Goal: Task Accomplishment & Management: Complete application form

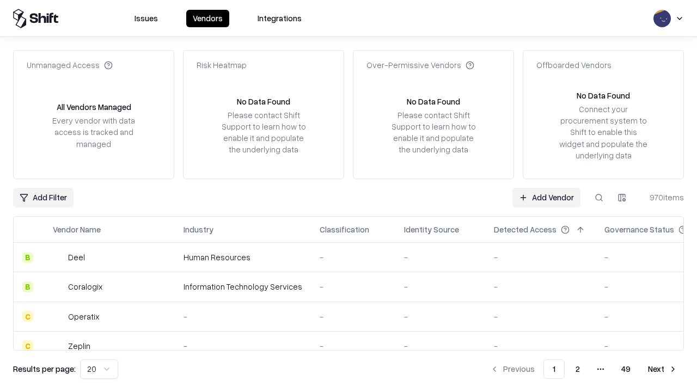
click at [546, 197] on link "Add Vendor" at bounding box center [546, 198] width 68 height 20
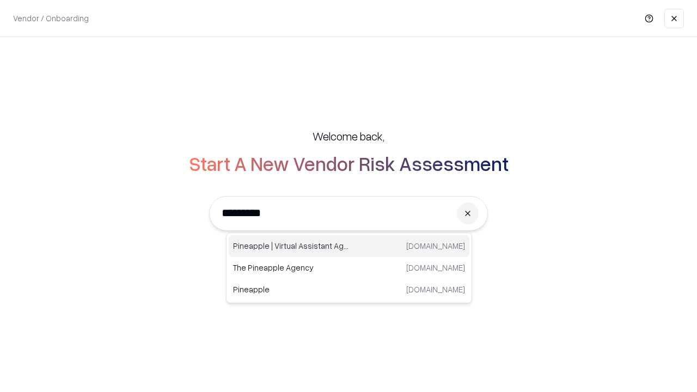
click at [349, 246] on div "Pineapple | Virtual Assistant Agency [DOMAIN_NAME]" at bounding box center [349, 246] width 241 height 22
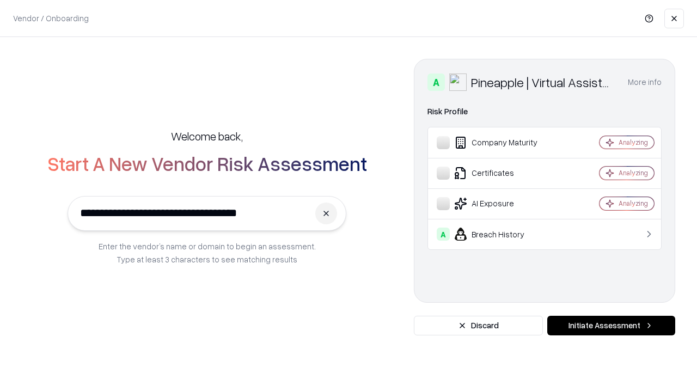
type input "**********"
click at [611, 326] on button "Initiate Assessment" at bounding box center [611, 326] width 128 height 20
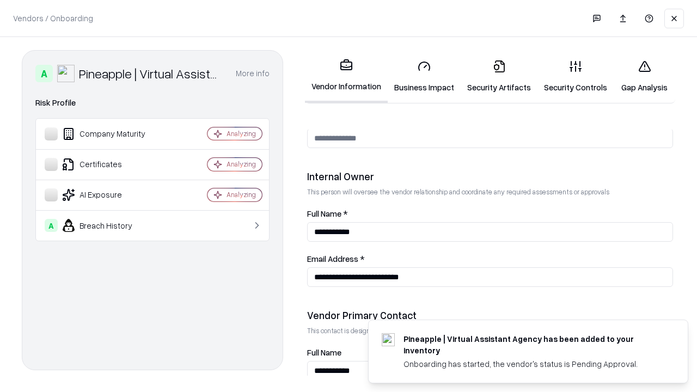
scroll to position [564, 0]
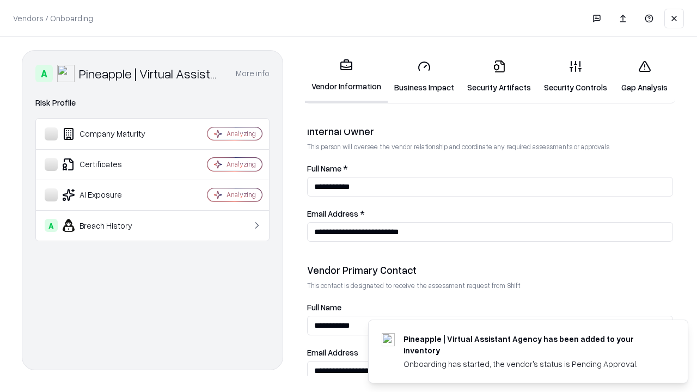
click at [424, 76] on link "Business Impact" at bounding box center [424, 76] width 73 height 51
click at [499, 76] on link "Security Artifacts" at bounding box center [499, 76] width 77 height 51
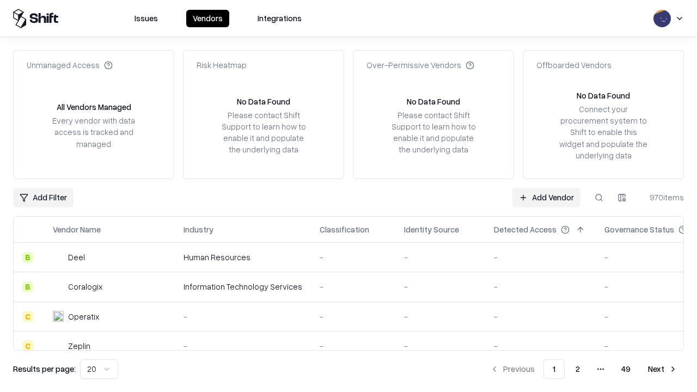
click at [546, 197] on link "Add Vendor" at bounding box center [546, 198] width 68 height 20
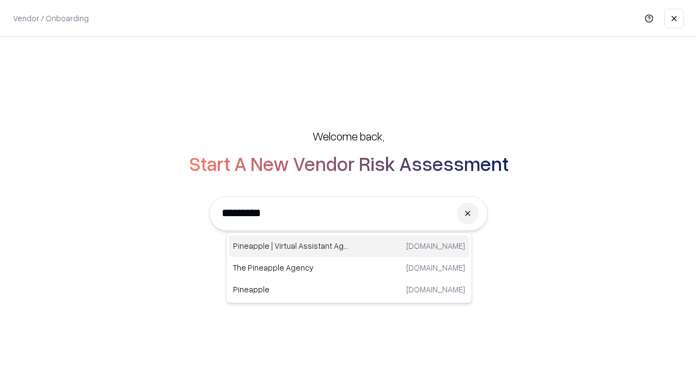
click at [349, 246] on div "Pineapple | Virtual Assistant Agency [DOMAIN_NAME]" at bounding box center [349, 246] width 241 height 22
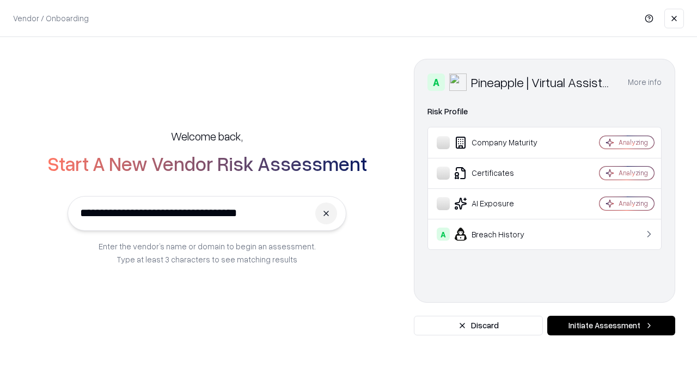
type input "**********"
click at [611, 326] on button "Initiate Assessment" at bounding box center [611, 326] width 128 height 20
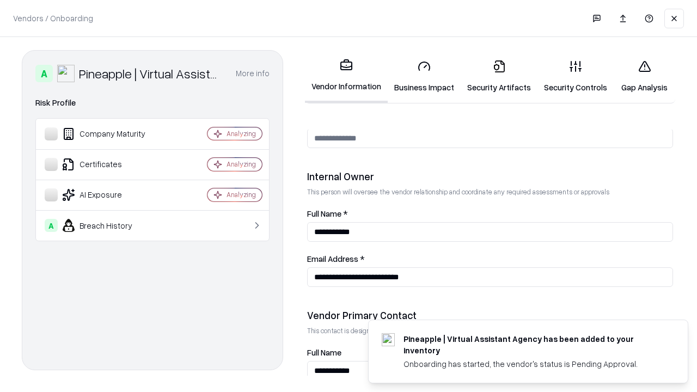
scroll to position [564, 0]
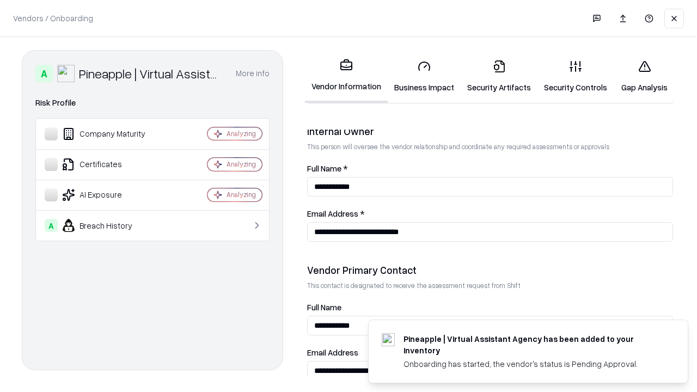
click at [644, 76] on link "Gap Analysis" at bounding box center [644, 76] width 62 height 51
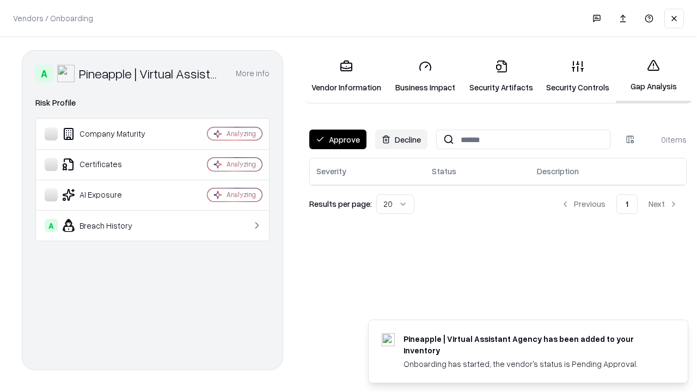
click at [337, 139] on button "Approve" at bounding box center [337, 140] width 57 height 20
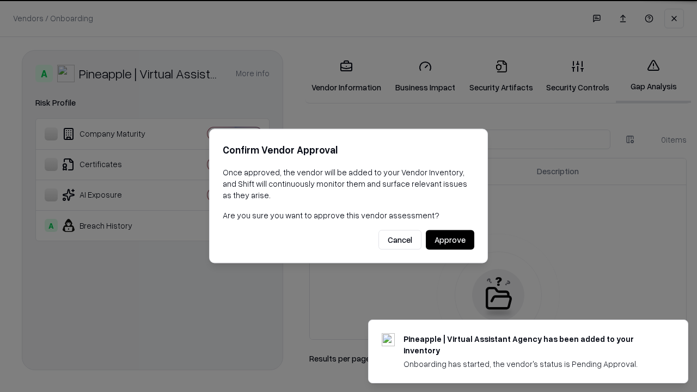
click at [450, 240] on button "Approve" at bounding box center [450, 240] width 48 height 20
